Goal: Communication & Community: Participate in discussion

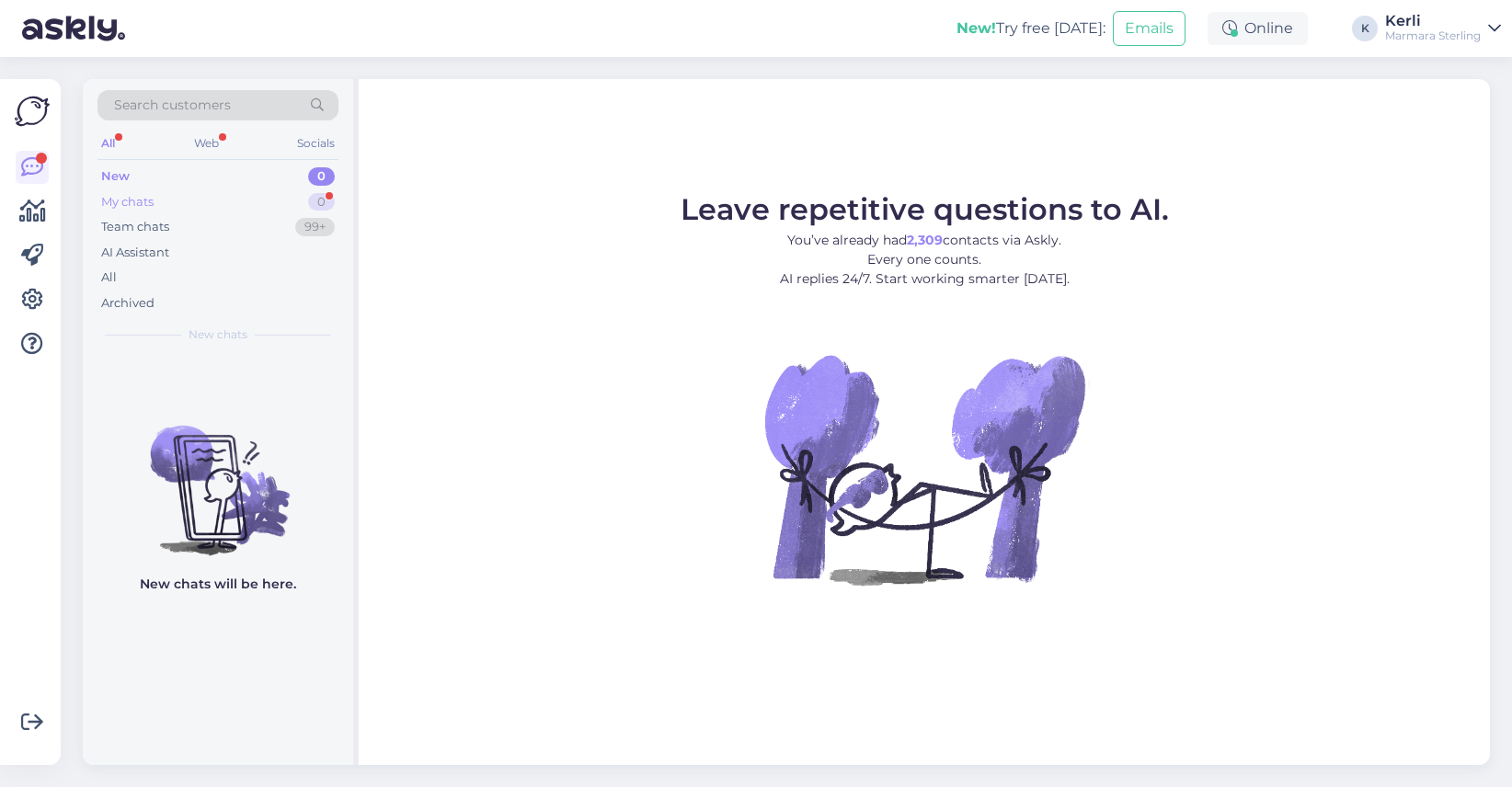
click at [219, 206] on div "My chats 0" at bounding box center [218, 203] width 241 height 26
click at [207, 219] on div "Team chats 99+" at bounding box center [218, 227] width 241 height 26
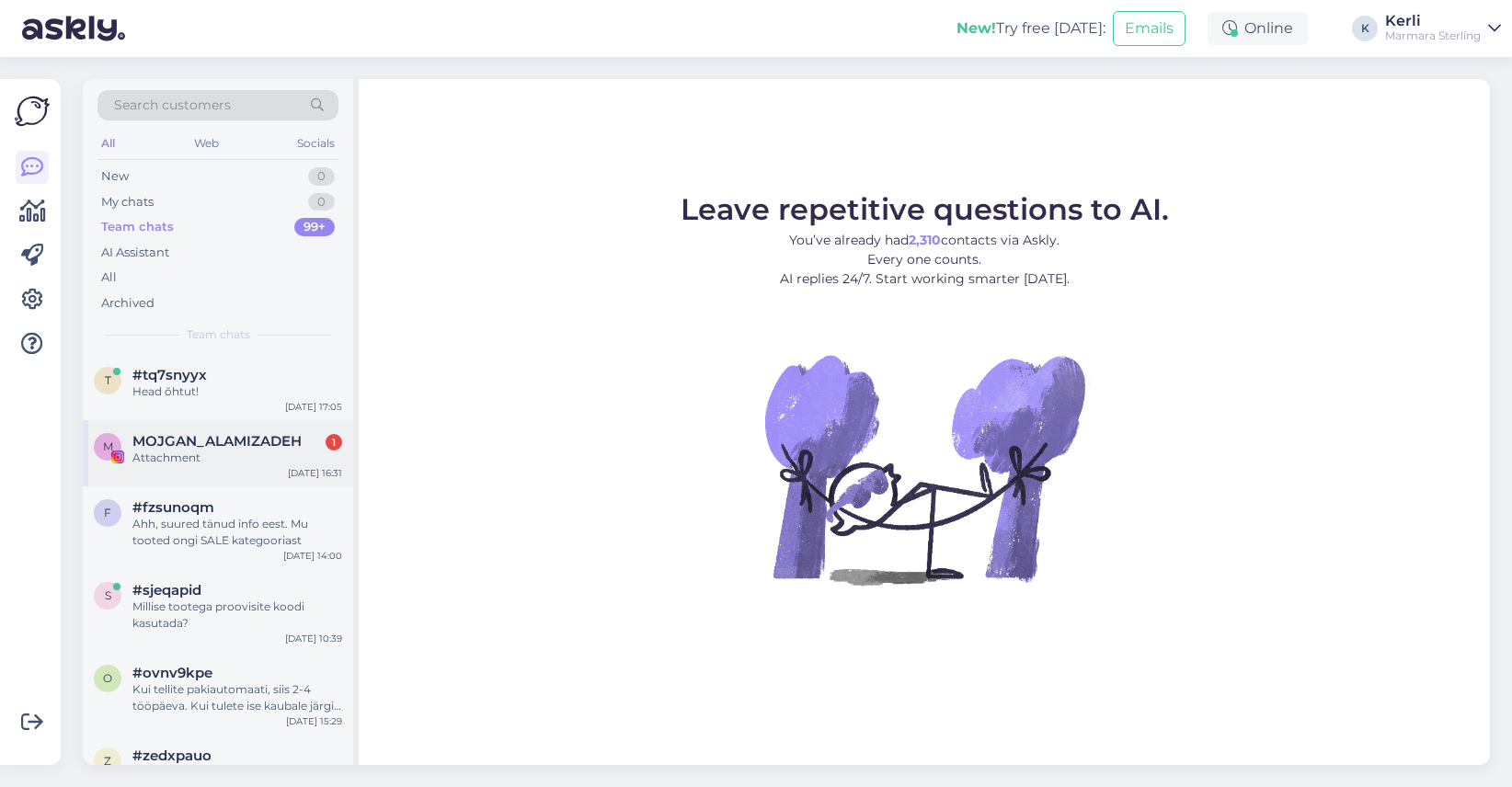
click at [207, 441] on span "MOJGAN_ALAMIZADEH" at bounding box center [218, 441] width 170 height 17
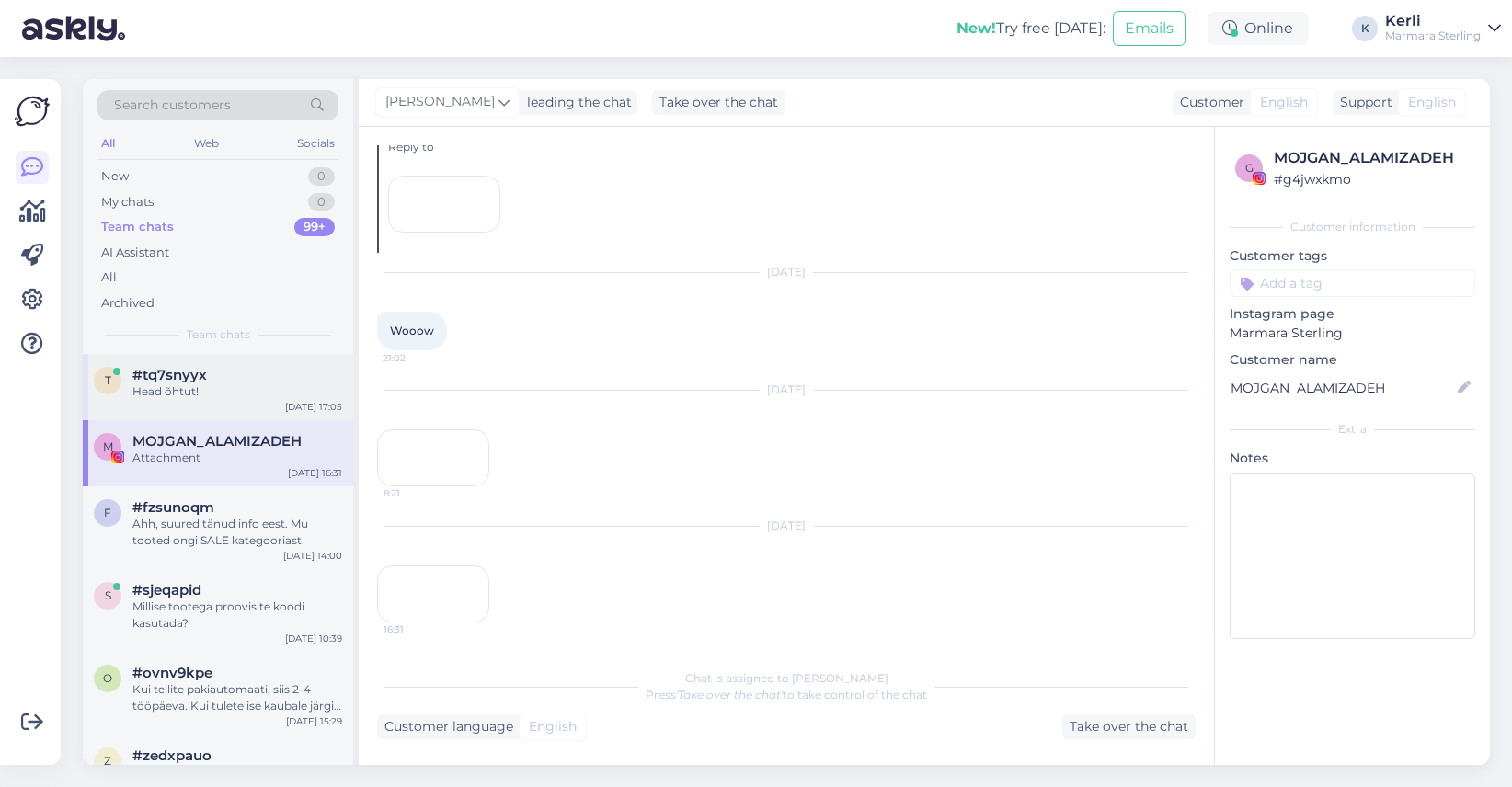
click at [189, 384] on div "Head õhtut!" at bounding box center [238, 392] width 210 height 17
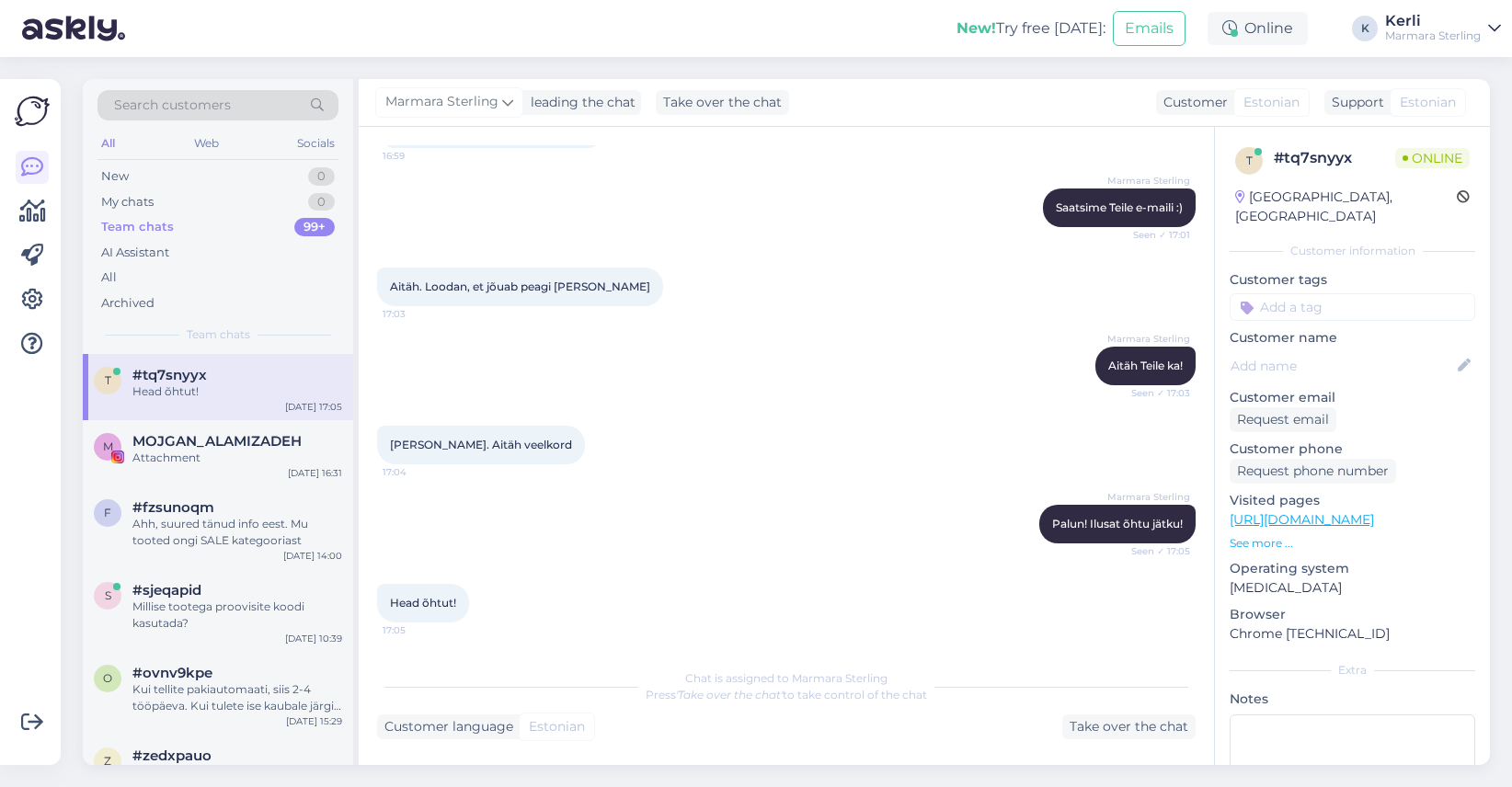
scroll to position [597, 0]
